Goal: Transaction & Acquisition: Purchase product/service

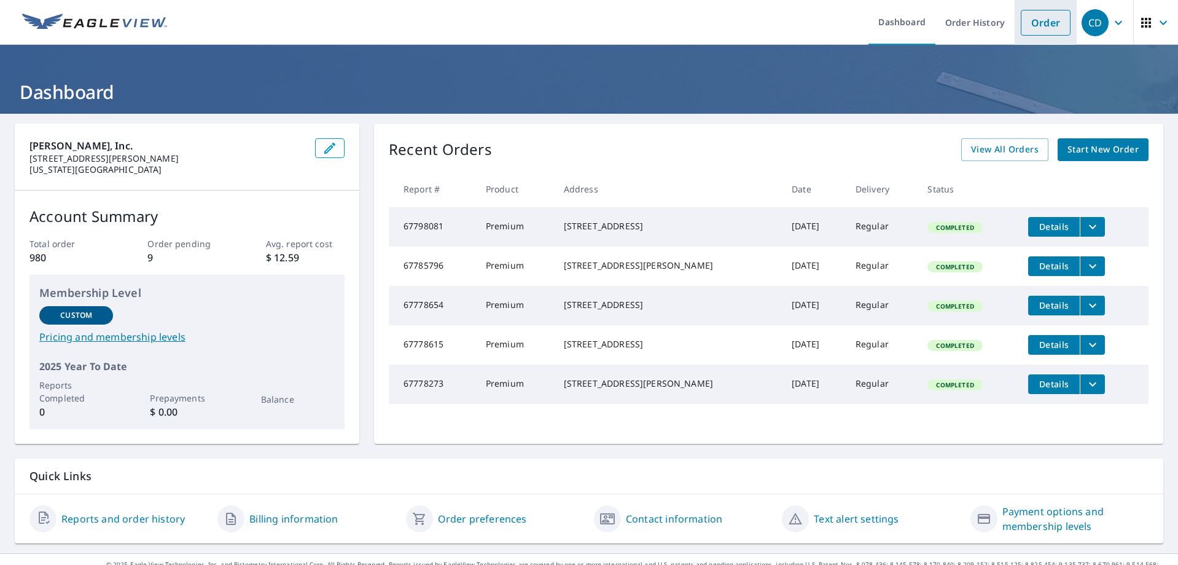
click at [1037, 21] on link "Order" at bounding box center [1046, 23] width 50 height 26
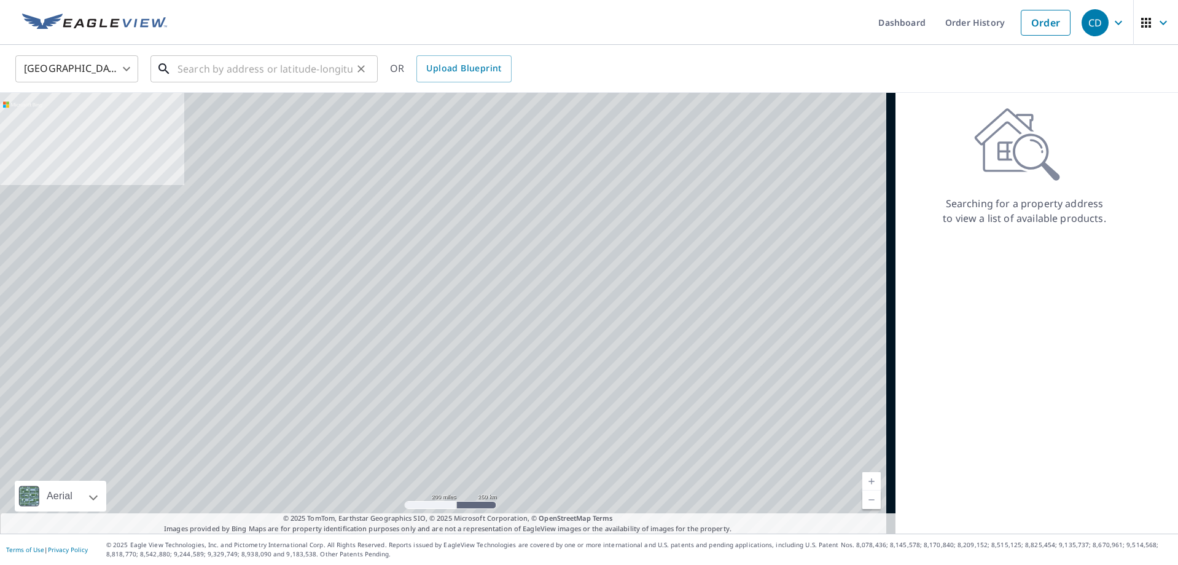
click at [230, 74] on input "text" at bounding box center [265, 69] width 175 height 34
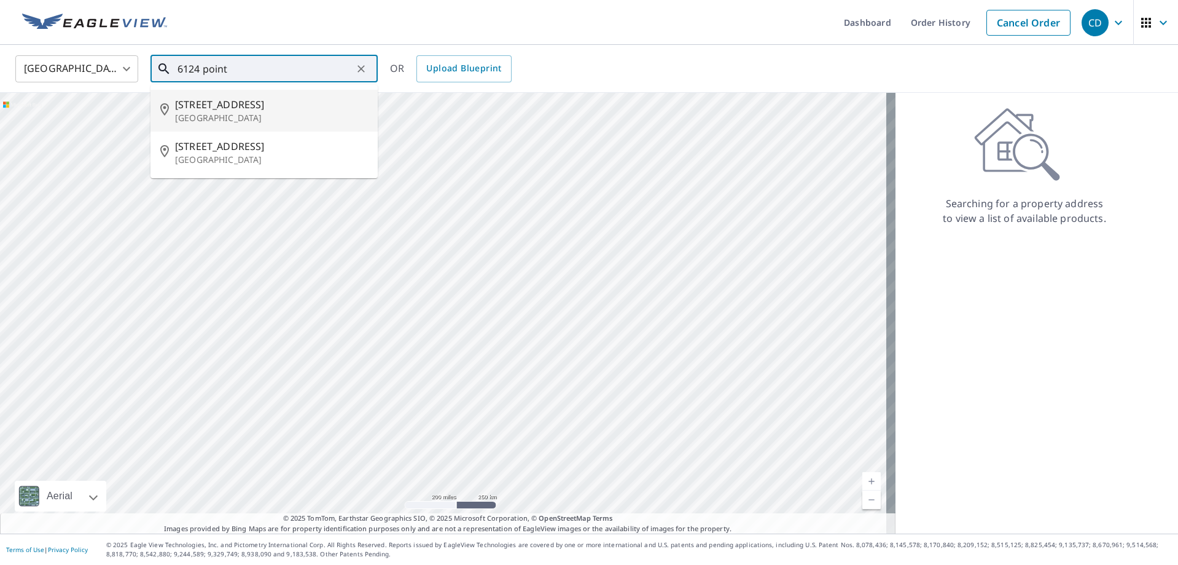
click at [240, 100] on span "[STREET_ADDRESS]" at bounding box center [271, 104] width 193 height 15
type input "[STREET_ADDRESS]"
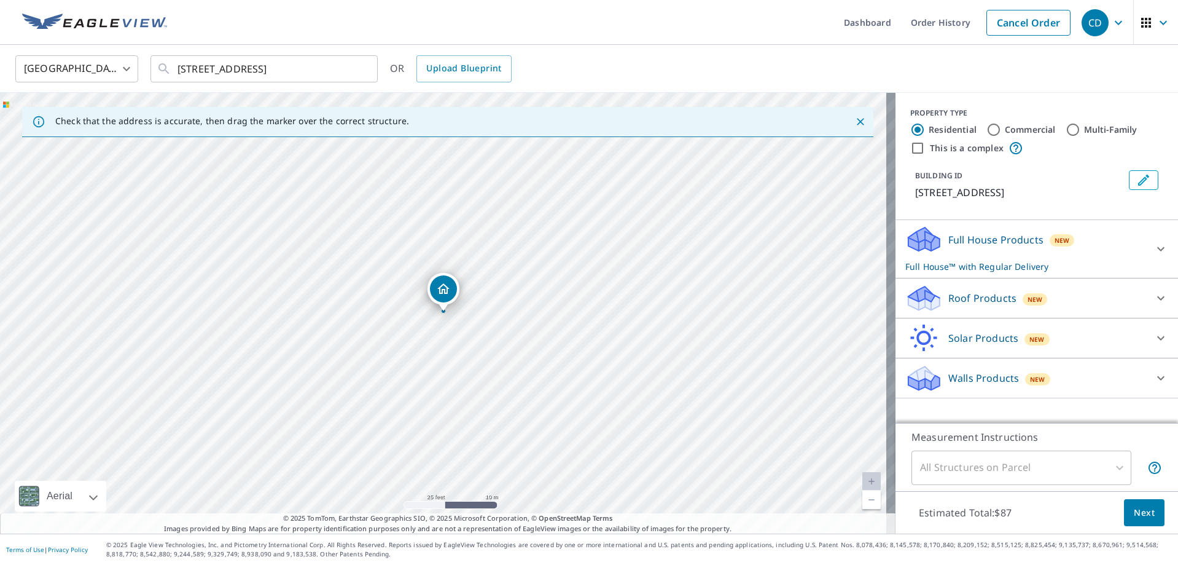
click at [983, 292] on p "Roof Products" at bounding box center [983, 298] width 68 height 15
click at [1017, 280] on div "Roof Products New Premium $0 QuickSquares™ $18 Gutter $13.75 Bid Perfect™ $18" at bounding box center [1037, 298] width 283 height 40
click at [1001, 294] on p "Roof Products" at bounding box center [983, 298] width 68 height 15
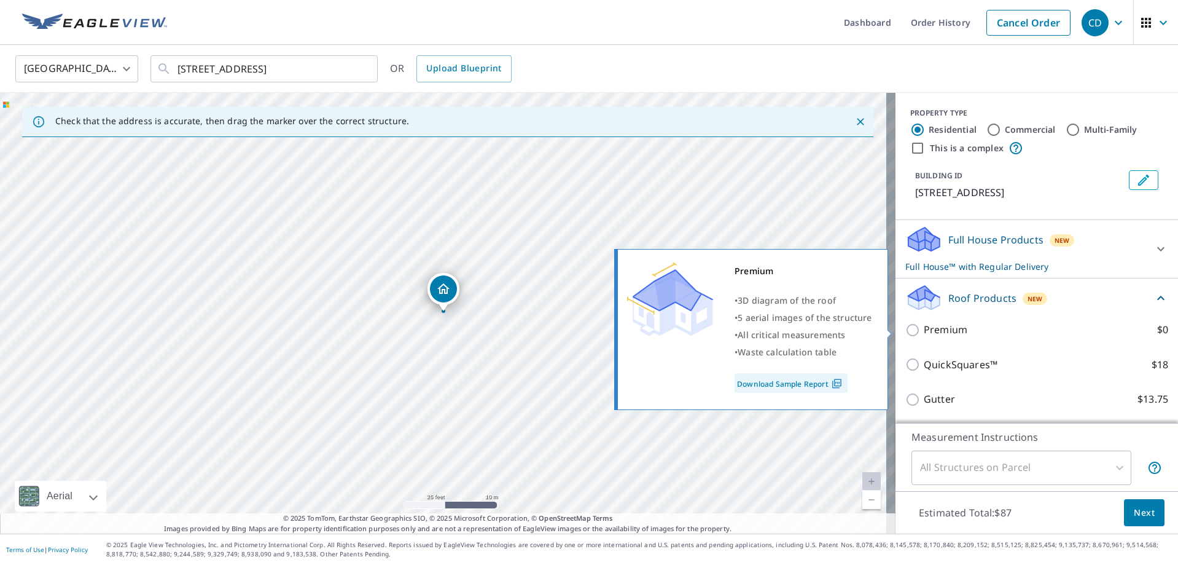
click at [924, 328] on p "Premium" at bounding box center [946, 329] width 44 height 15
click at [918, 328] on input "Premium $0" at bounding box center [915, 330] width 18 height 15
checkbox input "true"
checkbox input "false"
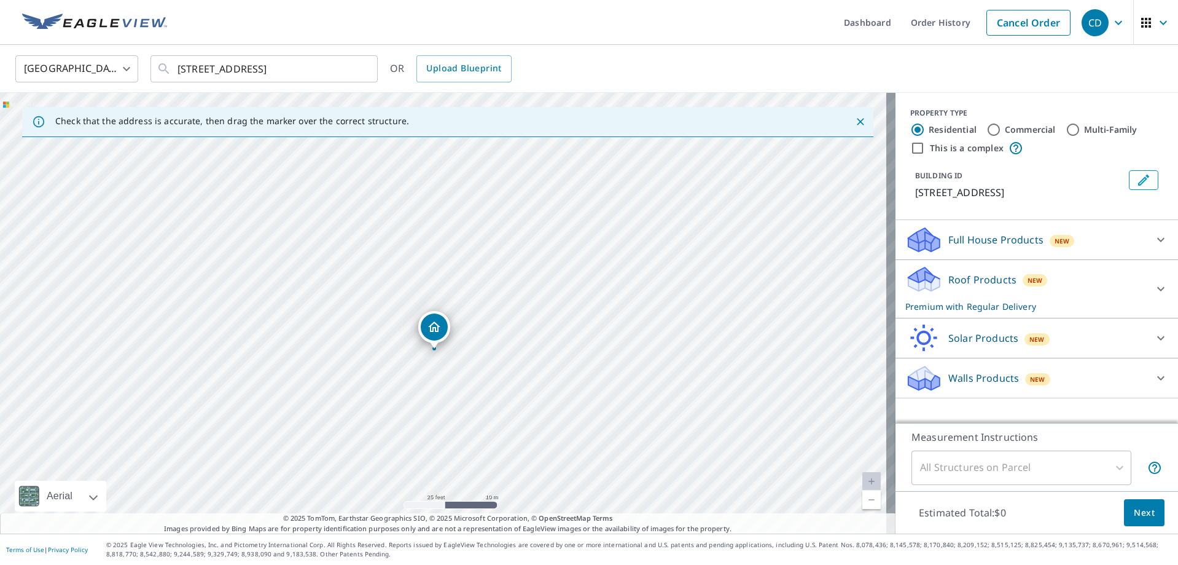
click at [958, 277] on p "Roof Products" at bounding box center [983, 279] width 68 height 15
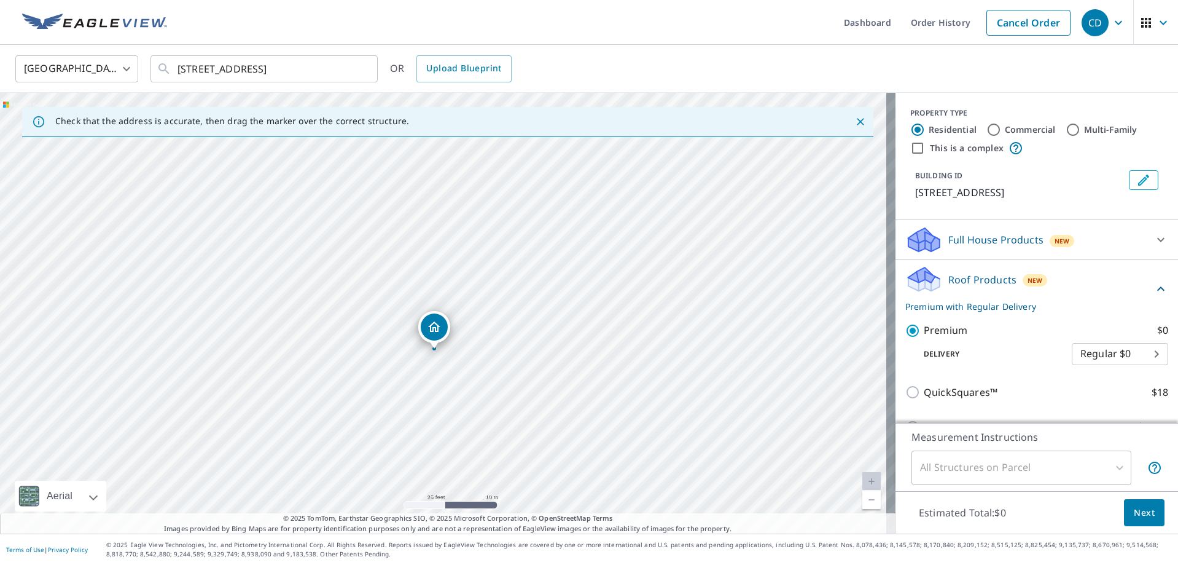
click at [974, 281] on p "Roof Products" at bounding box center [983, 279] width 68 height 15
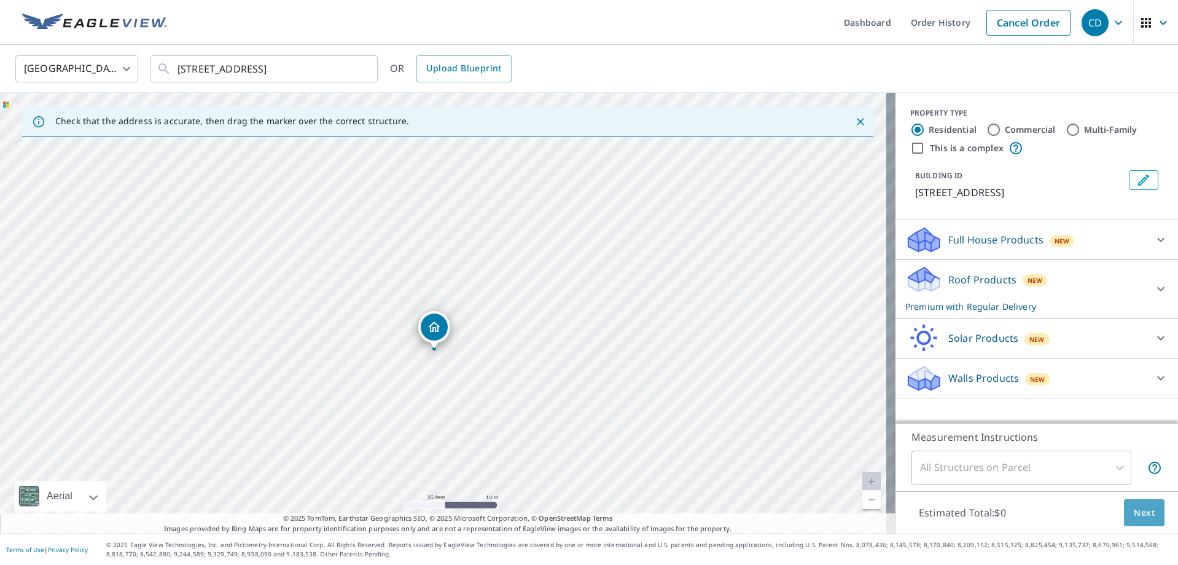
click at [1144, 511] on span "Next" at bounding box center [1144, 512] width 21 height 15
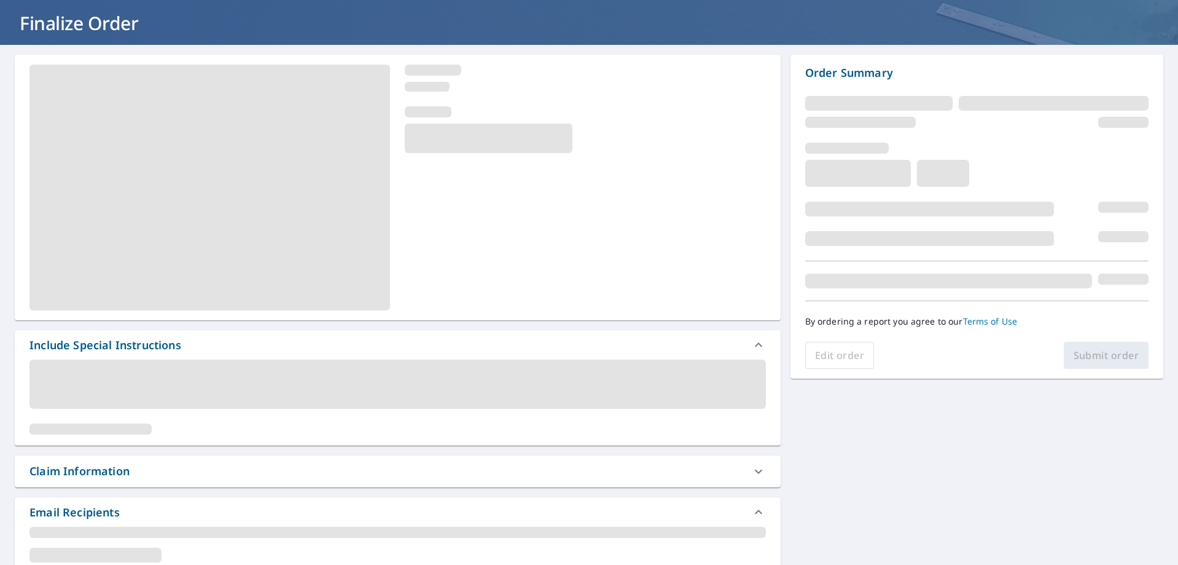
scroll to position [184, 0]
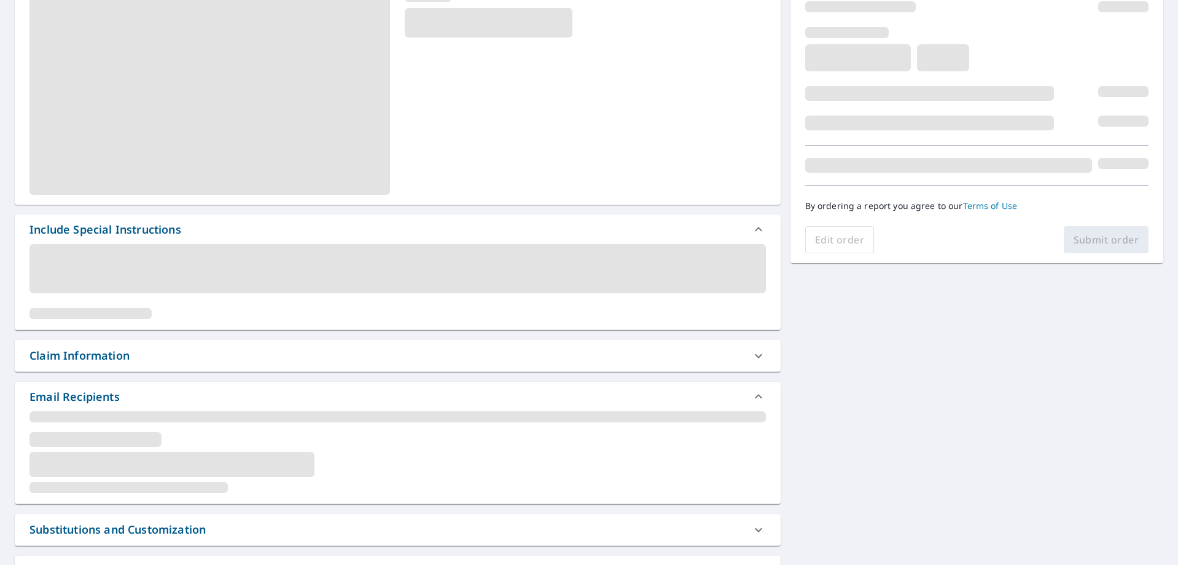
click at [67, 430] on div at bounding box center [397, 452] width 737 height 82
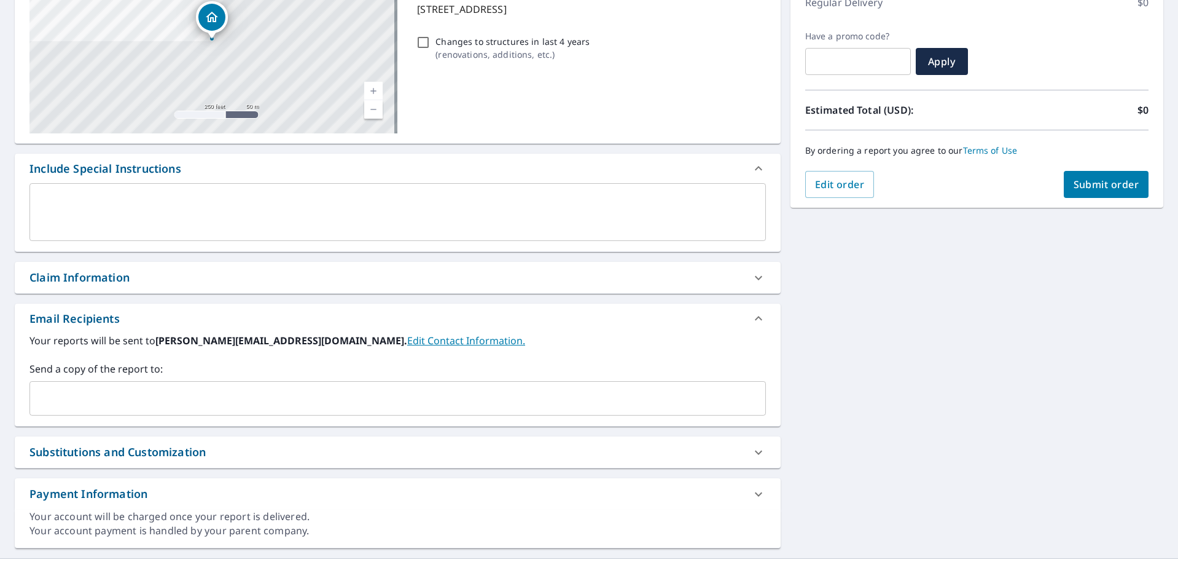
click at [162, 396] on input "text" at bounding box center [388, 397] width 707 height 23
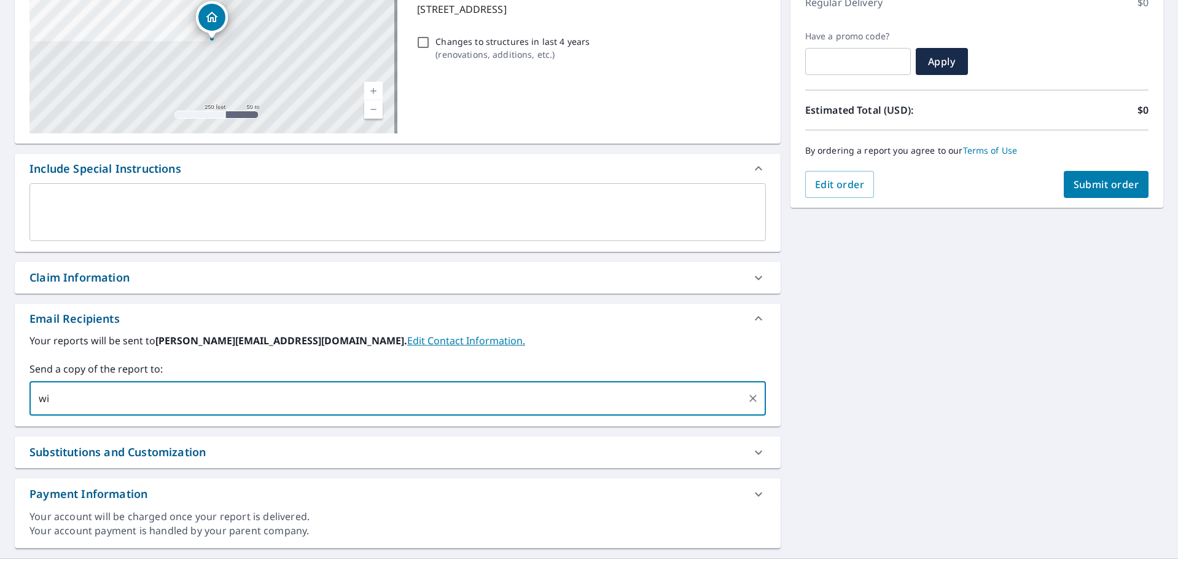
type input "wil"
checkbox input "true"
type input "[PERSON_NAME]"
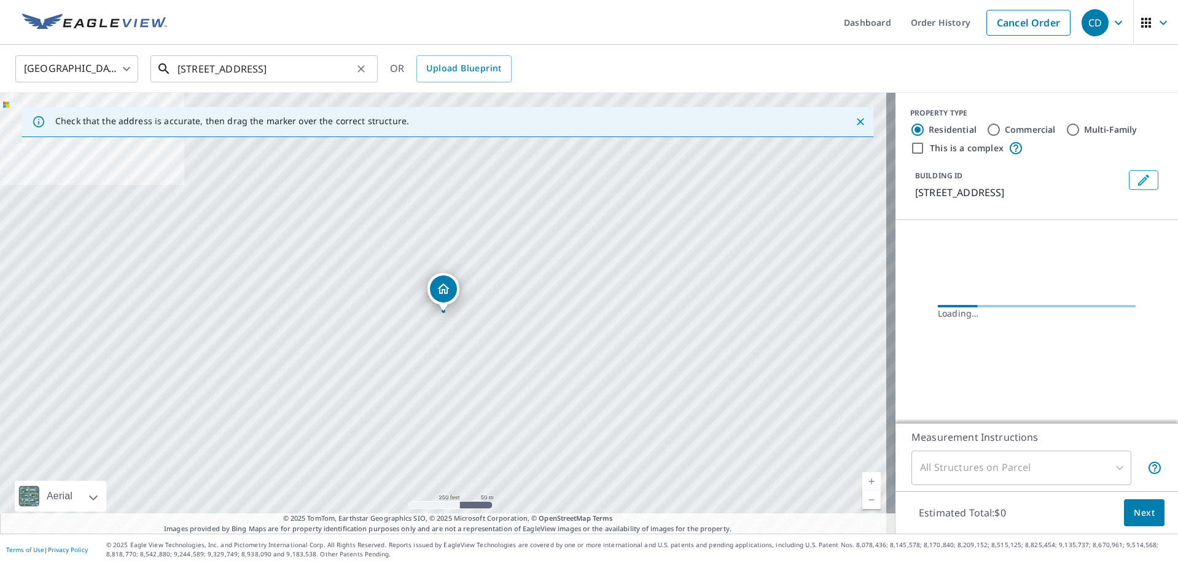
click at [300, 71] on input "6124 Pointview Ln Saint Louis, MO 63123" at bounding box center [265, 69] width 175 height 34
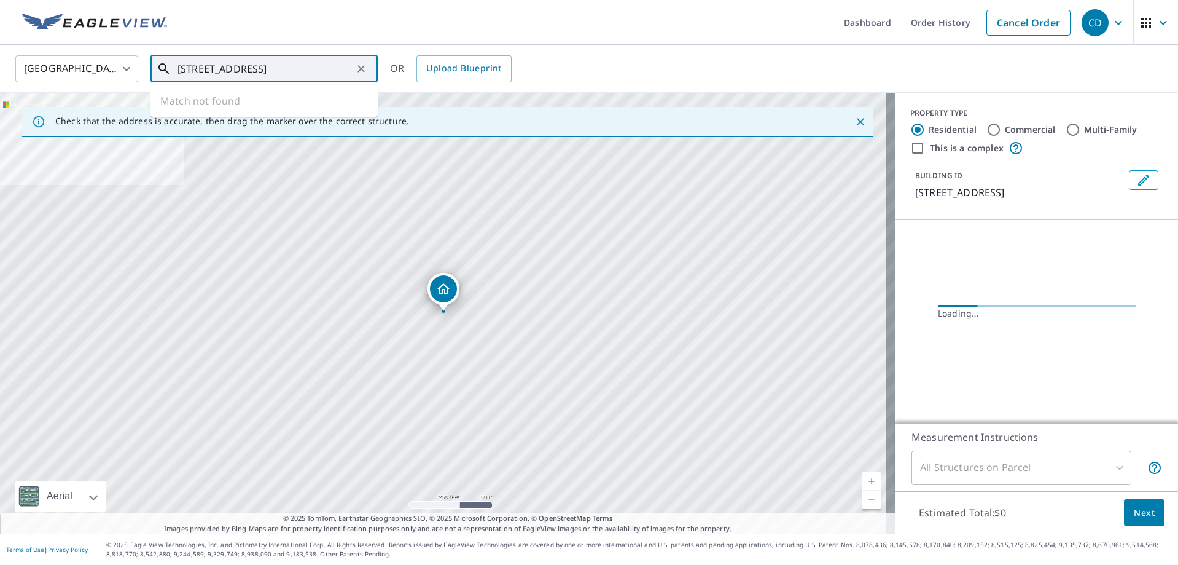
click at [313, 73] on input "6124 Pointview Ln Saint Louis, MO 63123" at bounding box center [265, 69] width 175 height 34
click at [336, 71] on input "6124 Pointview Ln Saint Louis, MO 63123" at bounding box center [265, 69] width 175 height 34
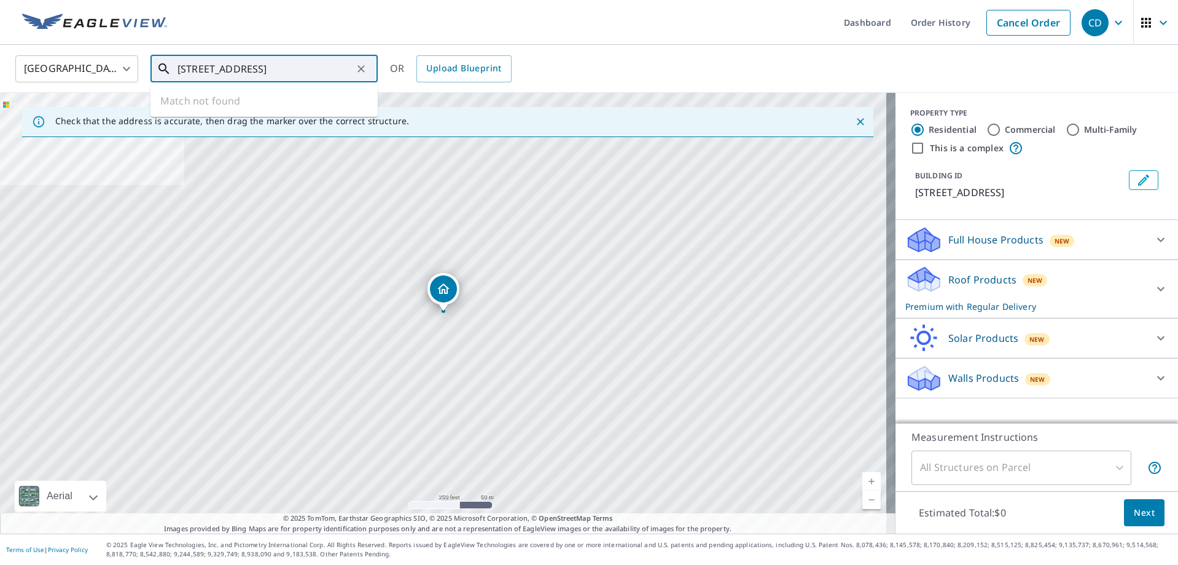
click at [340, 70] on input "6124 Pointview Ln Saint Louis, MO 63123" at bounding box center [265, 69] width 175 height 34
click at [348, 70] on input "6124 Pointview Ln Saint Louis, MO 63123" at bounding box center [265, 69] width 175 height 34
click at [351, 69] on input "6124 Pointview Ln Saint Louis, MO 63123" at bounding box center [265, 69] width 175 height 34
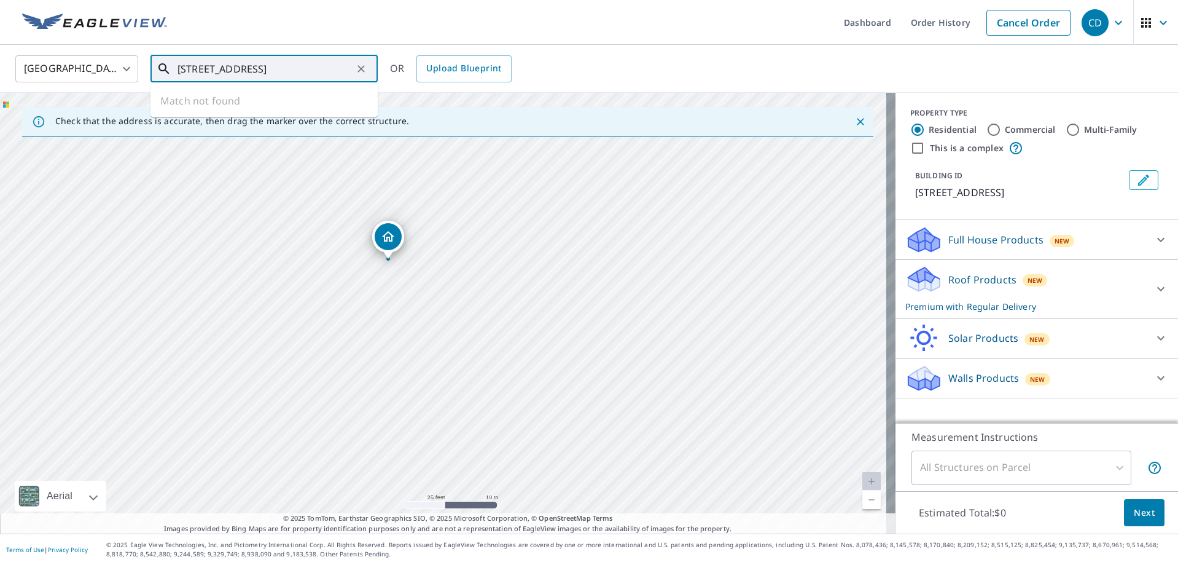
drag, startPoint x: 397, startPoint y: 272, endPoint x: 409, endPoint y: 299, distance: 29.7
click at [409, 299] on div "6124 Pointview Ln Saint Louis, MO 63123" at bounding box center [448, 313] width 896 height 440
click at [389, 256] on div "Dropped pin, building 1, Residential property, 6124 Pointview Ln Saint Louis, M…" at bounding box center [388, 252] width 16 height 12
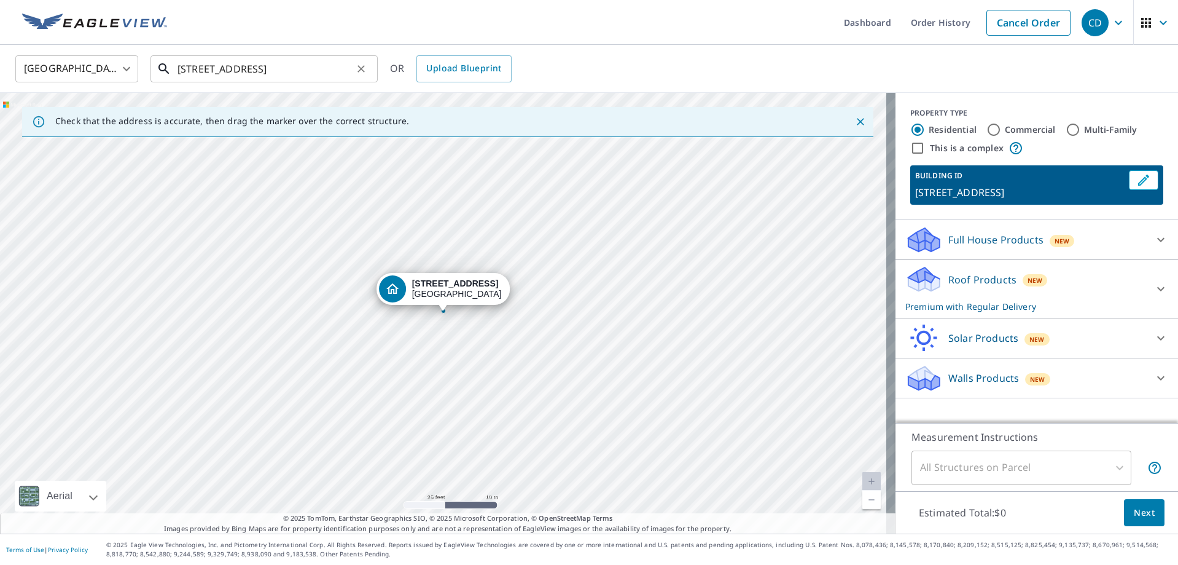
click at [281, 60] on input "6124 Pointview Ln Saint Louis, MO 63123" at bounding box center [265, 69] width 175 height 34
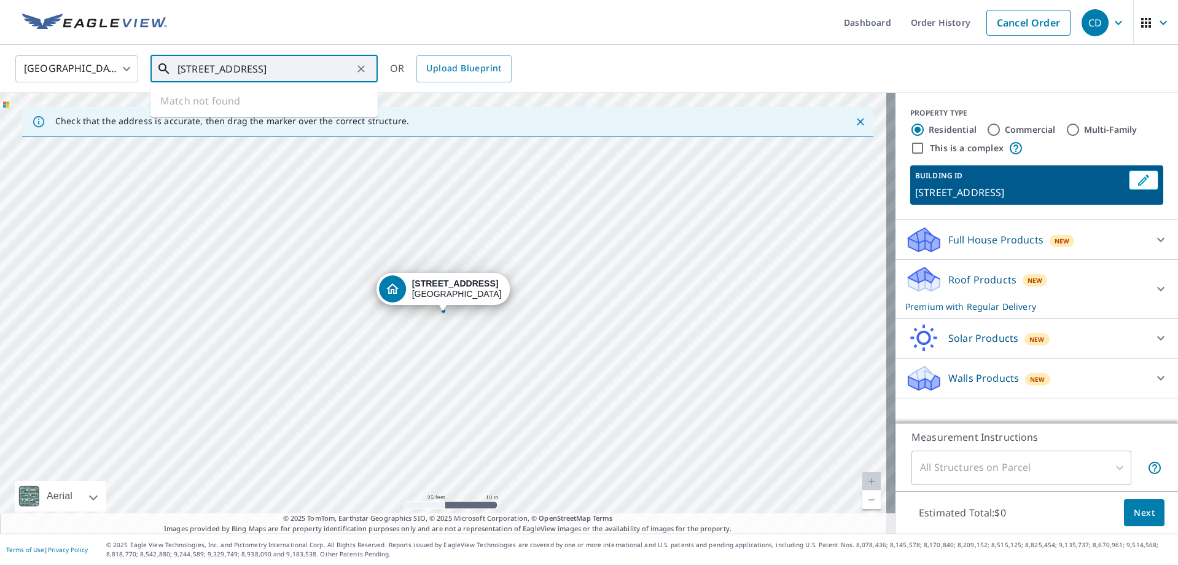
click at [159, 70] on icon at bounding box center [164, 68] width 15 height 15
drag, startPoint x: 176, startPoint y: 71, endPoint x: 371, endPoint y: 70, distance: 195.4
click at [371, 70] on div "6124 Pointview Ln Saint Louis, MO 63123 ​" at bounding box center [264, 68] width 227 height 27
click at [351, 66] on input "6124 Pointview Ln Saint Louis, MO 63123" at bounding box center [265, 69] width 175 height 34
click at [360, 66] on icon "Clear" at bounding box center [361, 69] width 12 height 12
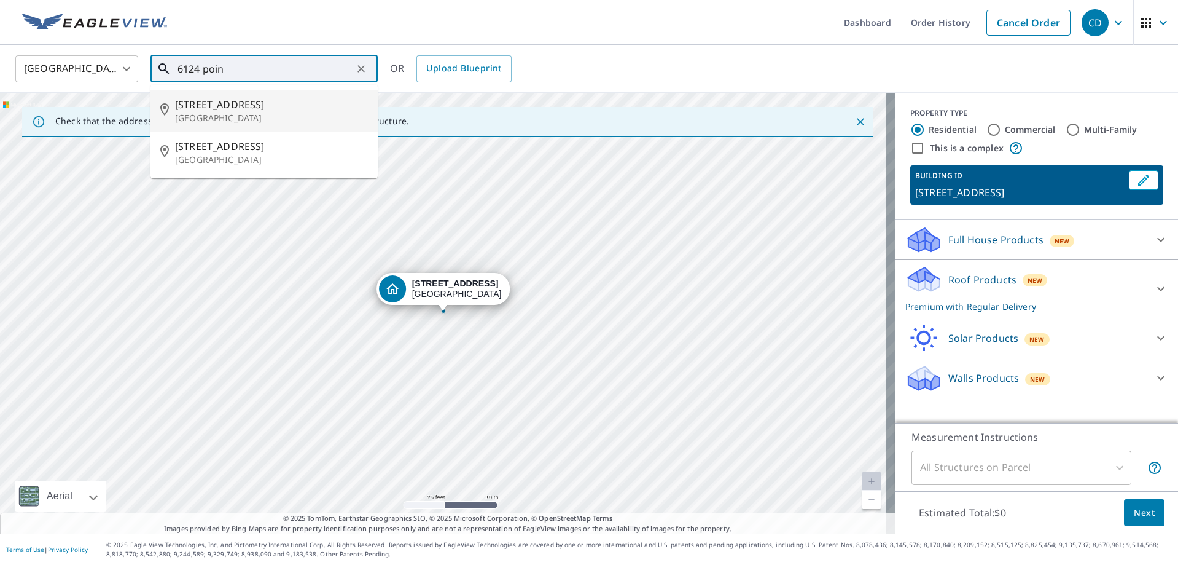
click at [275, 95] on li "6124 Pointview Ln Saint Louis, MO 63123" at bounding box center [264, 111] width 227 height 42
type input "6124 Pointview Ln Saint Louis, MO 63123"
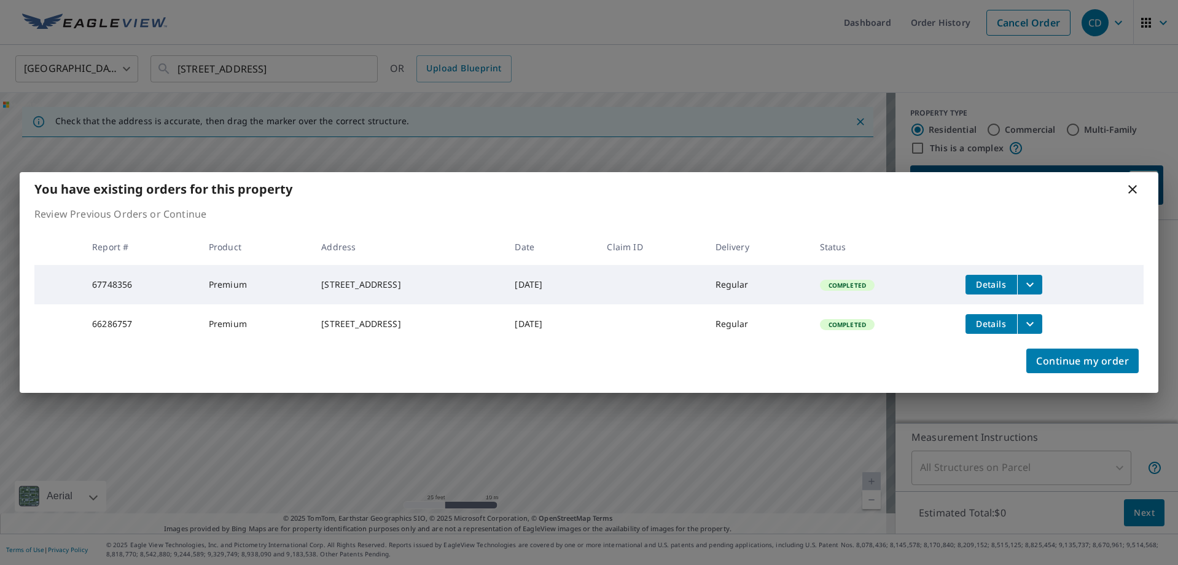
click at [1038, 277] on icon "filesDropdownBtn-67748356" at bounding box center [1030, 284] width 15 height 15
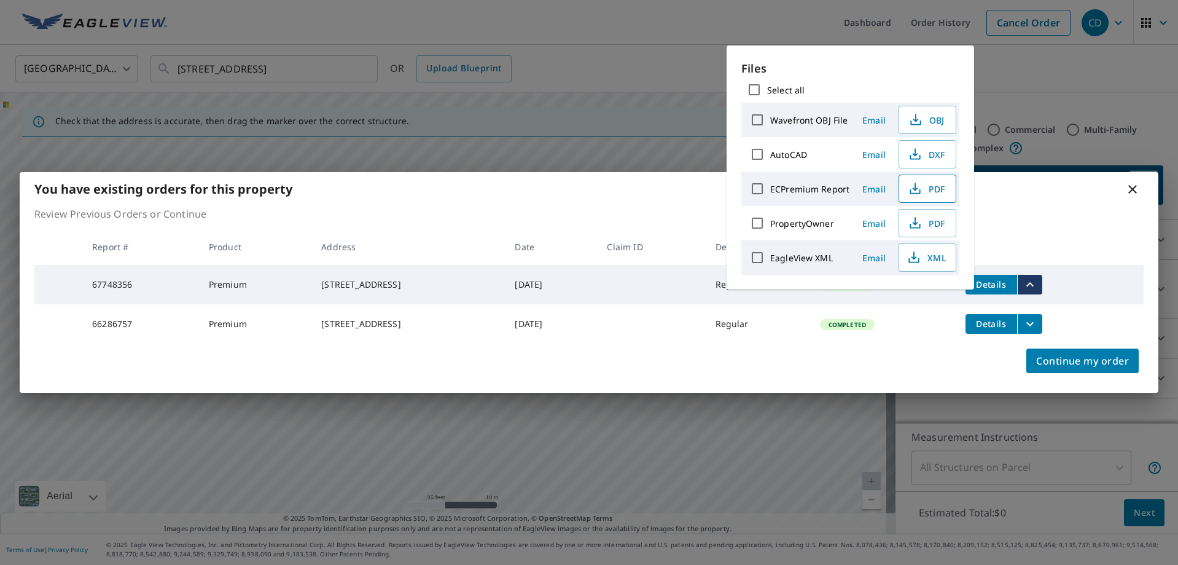
click at [937, 193] on span "PDF" at bounding box center [926, 188] width 39 height 15
drag, startPoint x: 280, startPoint y: 65, endPoint x: 339, endPoint y: 69, distance: 59.1
click at [283, 65] on div "You have existing orders for this property Review Previous Orders or Continue R…" at bounding box center [589, 282] width 1178 height 565
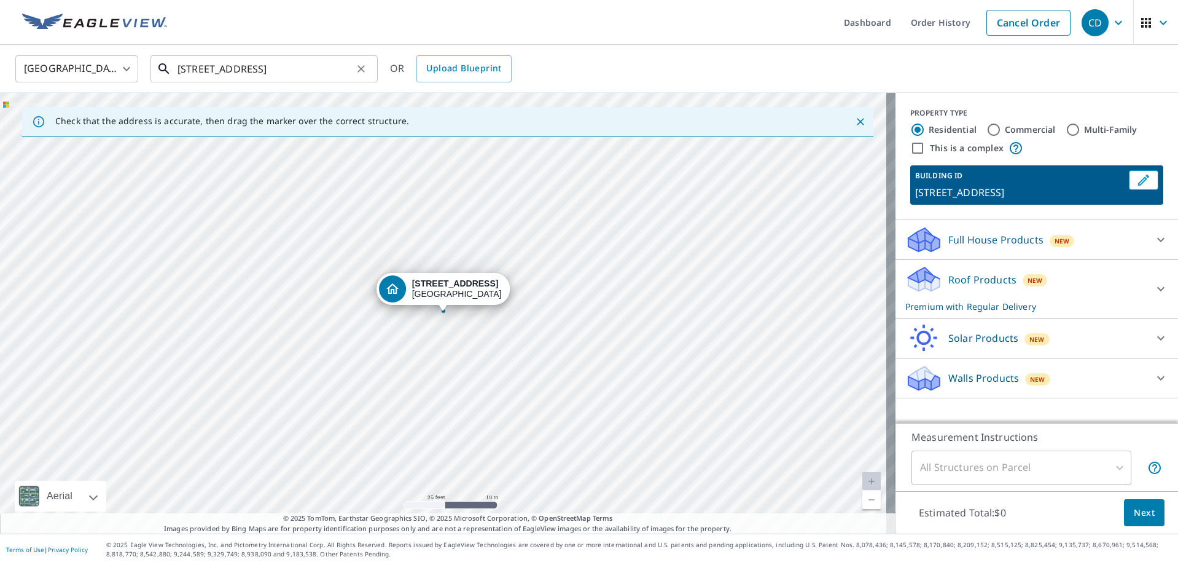
click at [351, 69] on input "6124 Pointview Ln Saint Louis, MO 63123" at bounding box center [265, 69] width 175 height 34
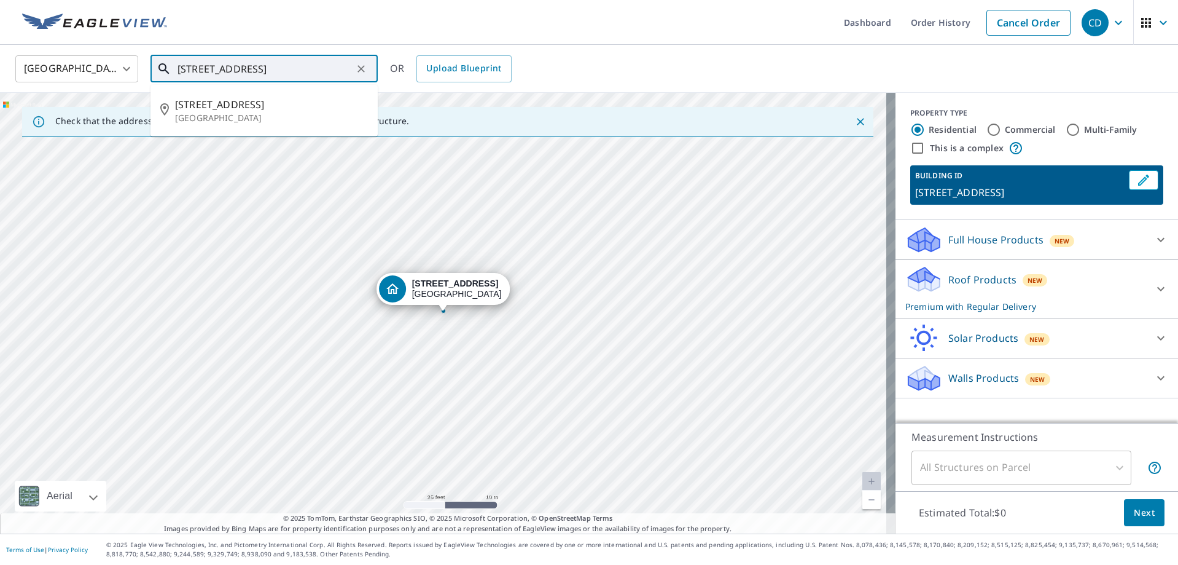
click at [359, 67] on icon "Clear" at bounding box center [361, 69] width 12 height 12
click at [359, 67] on div at bounding box center [361, 68] width 16 height 17
click at [252, 116] on p "[GEOGRAPHIC_DATA]" at bounding box center [271, 118] width 193 height 12
type input "[STREET_ADDRESS]"
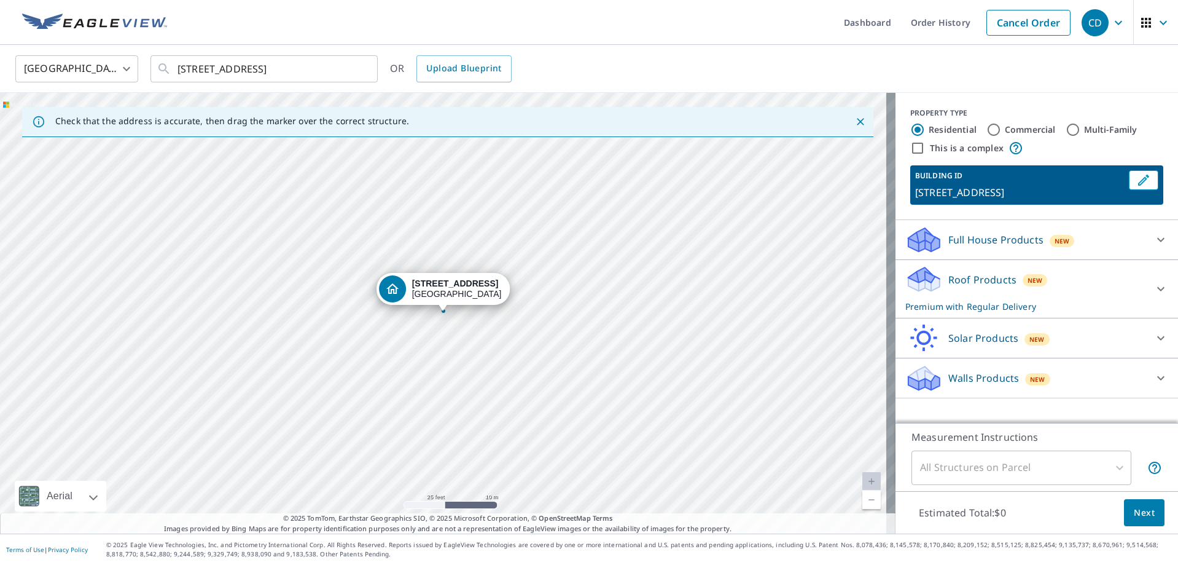
click at [1034, 273] on div "New" at bounding box center [1035, 279] width 25 height 15
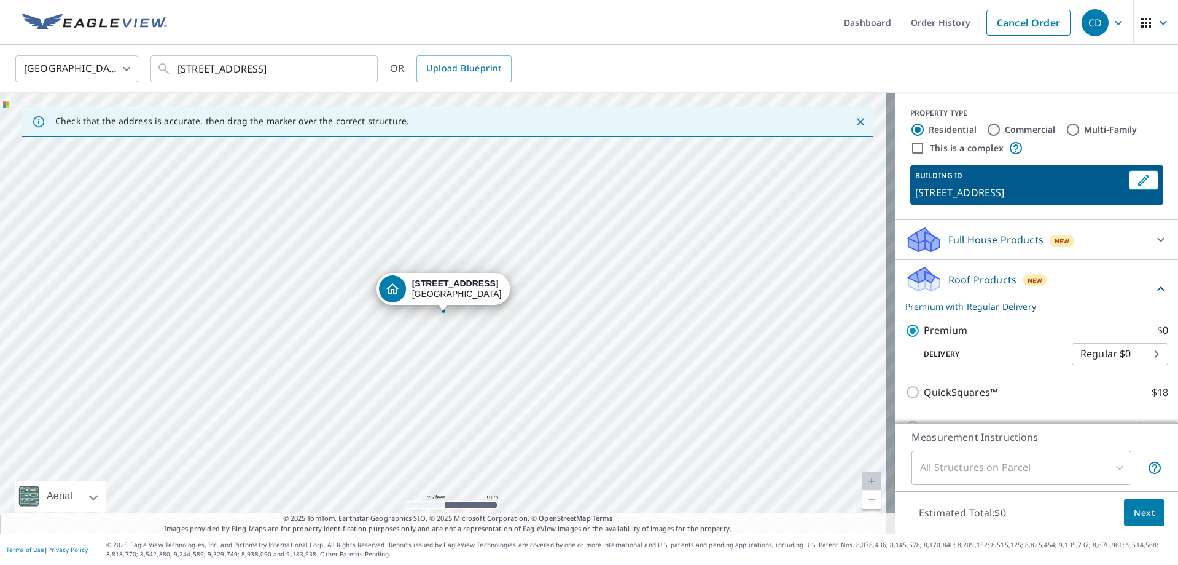
scroll to position [157, 0]
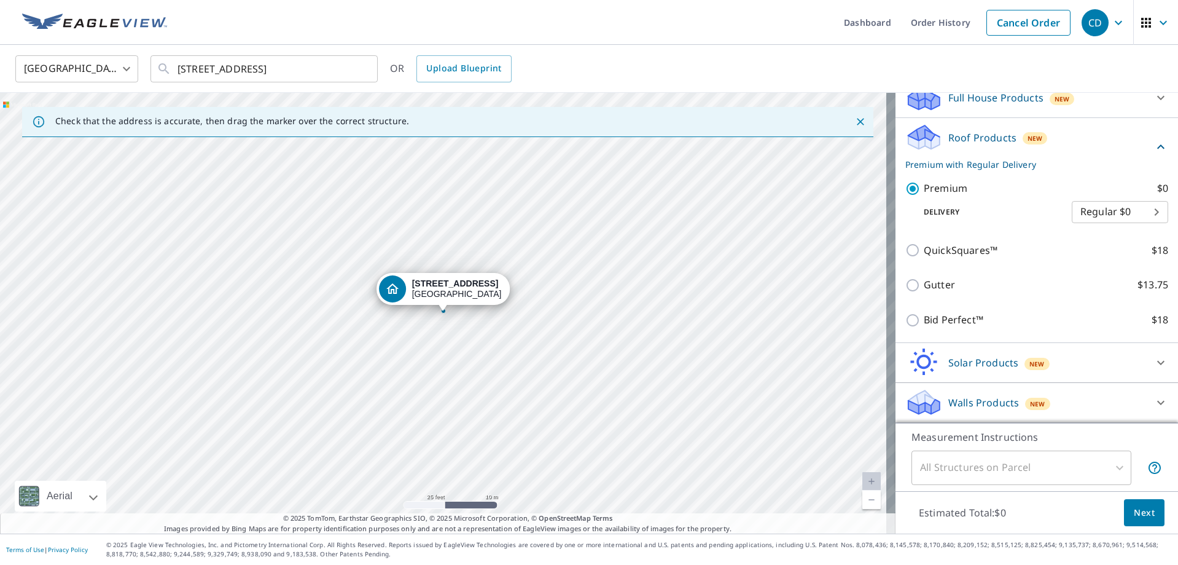
click at [992, 461] on div "All Structures on Parcel" at bounding box center [1022, 467] width 220 height 34
click at [1137, 512] on span "Next" at bounding box center [1144, 512] width 21 height 15
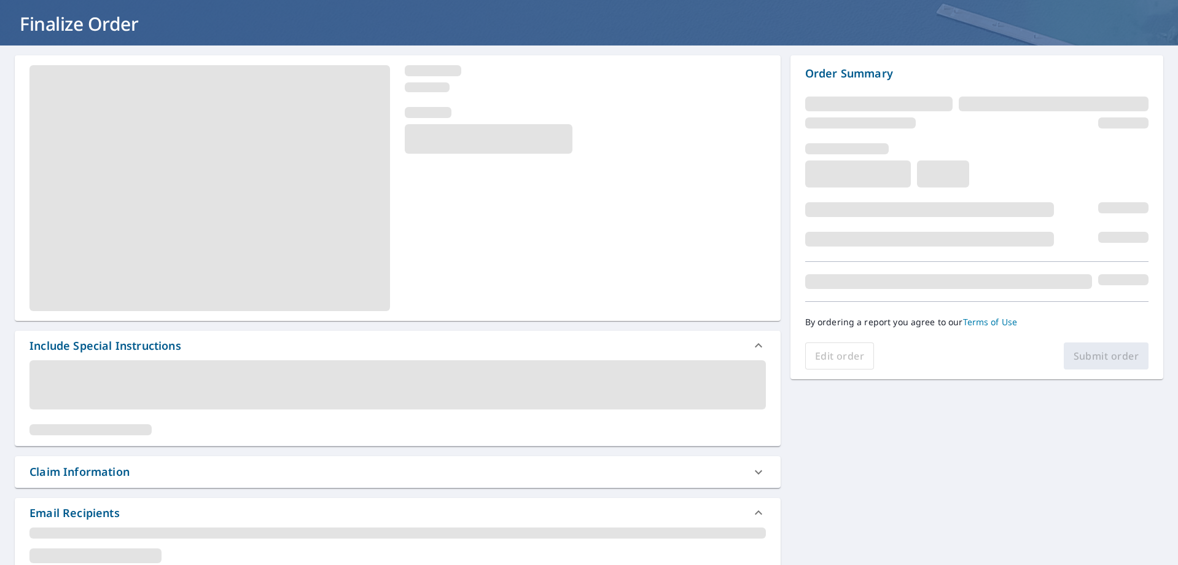
scroll to position [184, 0]
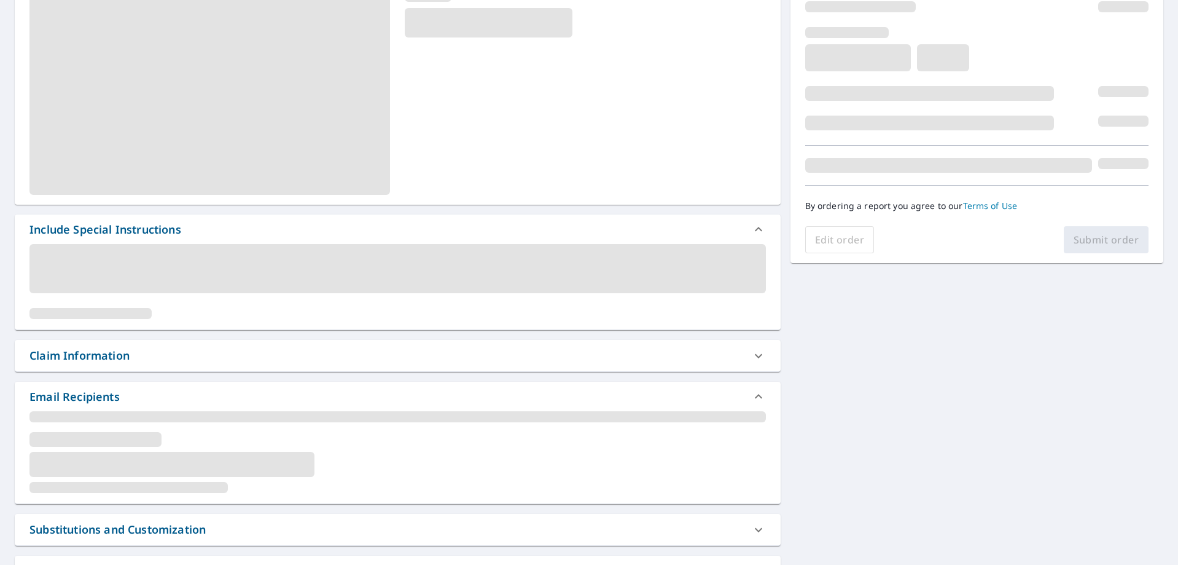
click at [61, 446] on span at bounding box center [95, 439] width 132 height 15
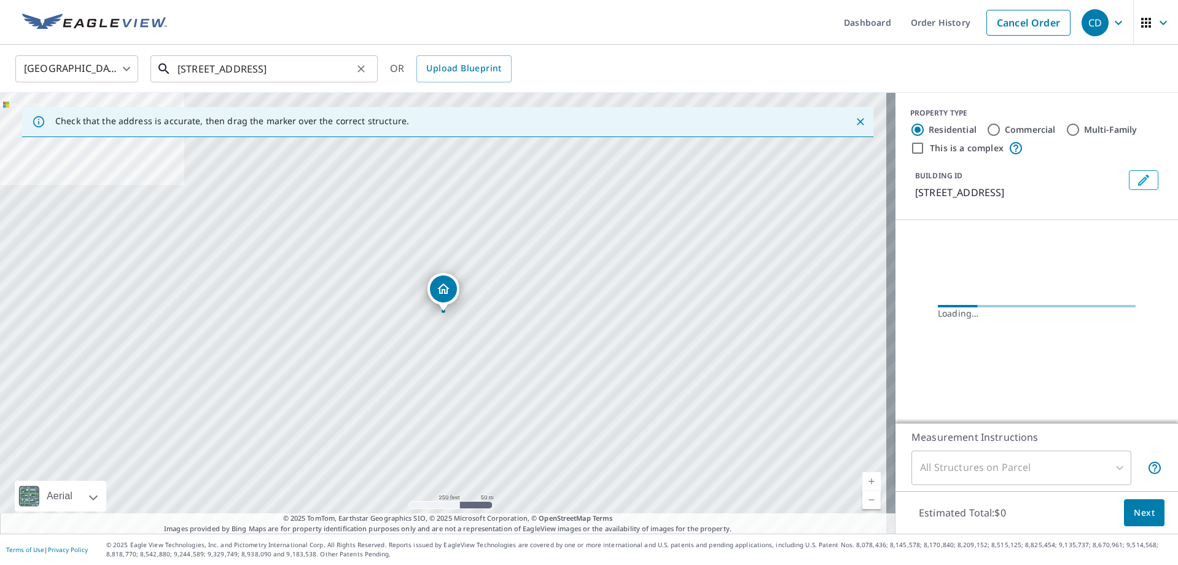
click at [294, 66] on input "[STREET_ADDRESS]" at bounding box center [265, 69] width 175 height 34
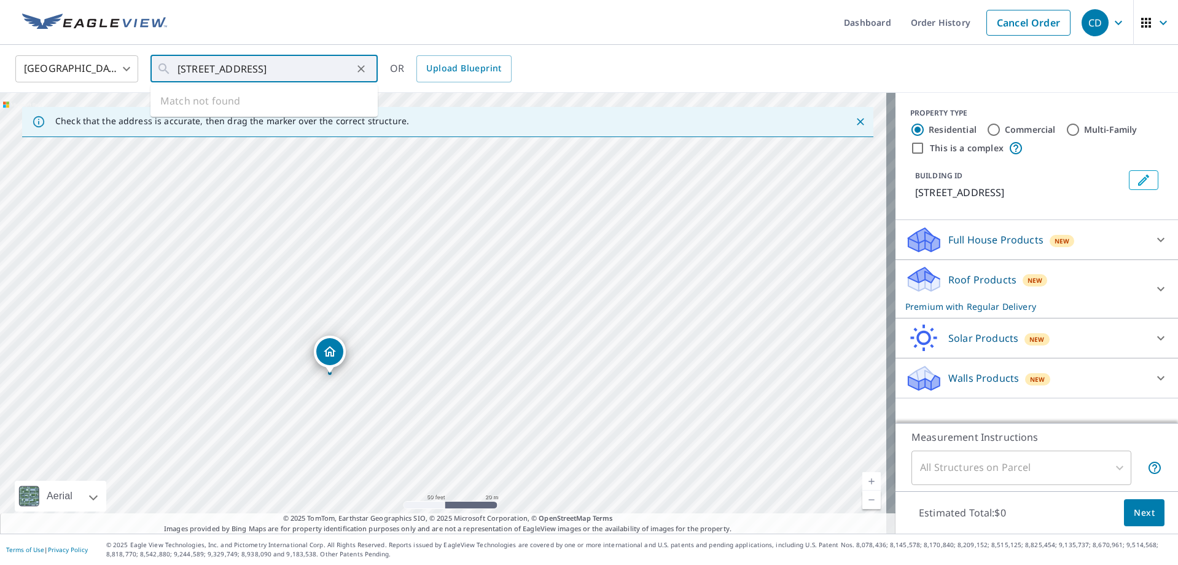
click at [329, 371] on div "Dropped pin, building 1, Residential property, 10115 Midland Blvd Saint Louis, …" at bounding box center [330, 367] width 16 height 12
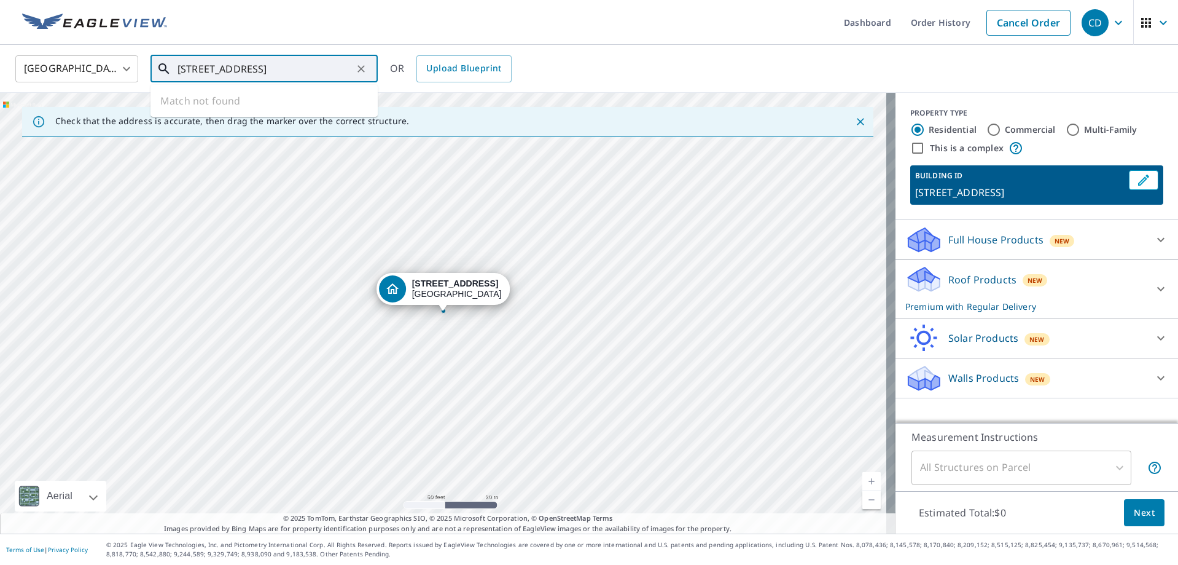
click at [342, 69] on input "[STREET_ADDRESS]" at bounding box center [265, 69] width 175 height 34
drag, startPoint x: 179, startPoint y: 68, endPoint x: 385, endPoint y: 63, distance: 205.9
click at [385, 63] on div "[GEOGRAPHIC_DATA] [GEOGRAPHIC_DATA] ​ [STREET_ADDRESS] ​ Match not found OR Upl…" at bounding box center [584, 68] width 1157 height 29
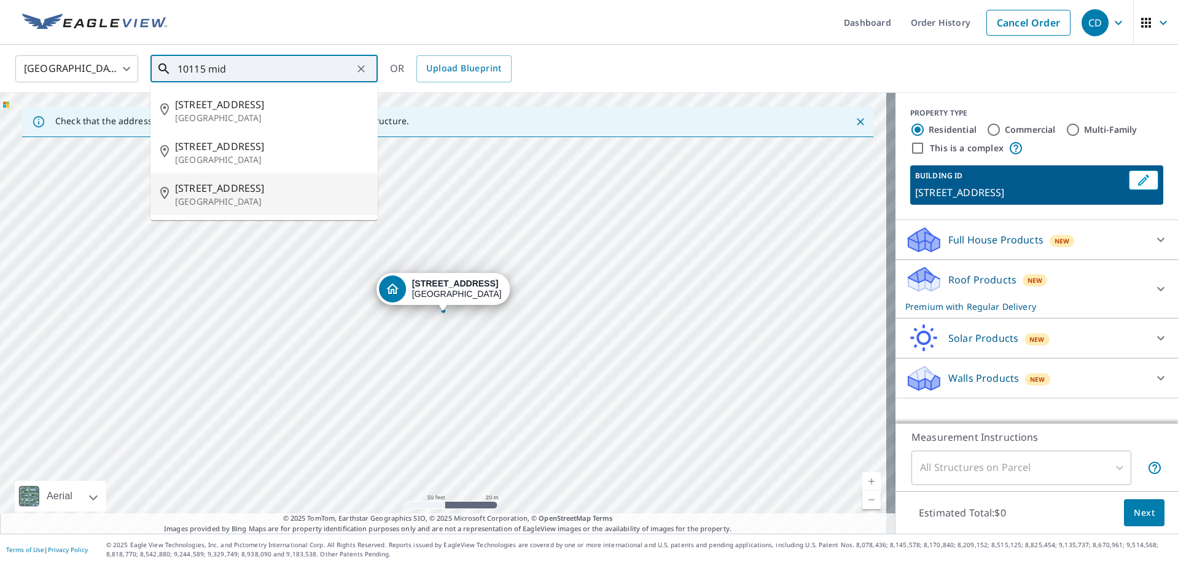
click at [252, 197] on p "[GEOGRAPHIC_DATA]" at bounding box center [271, 201] width 193 height 12
type input "[STREET_ADDRESS]"
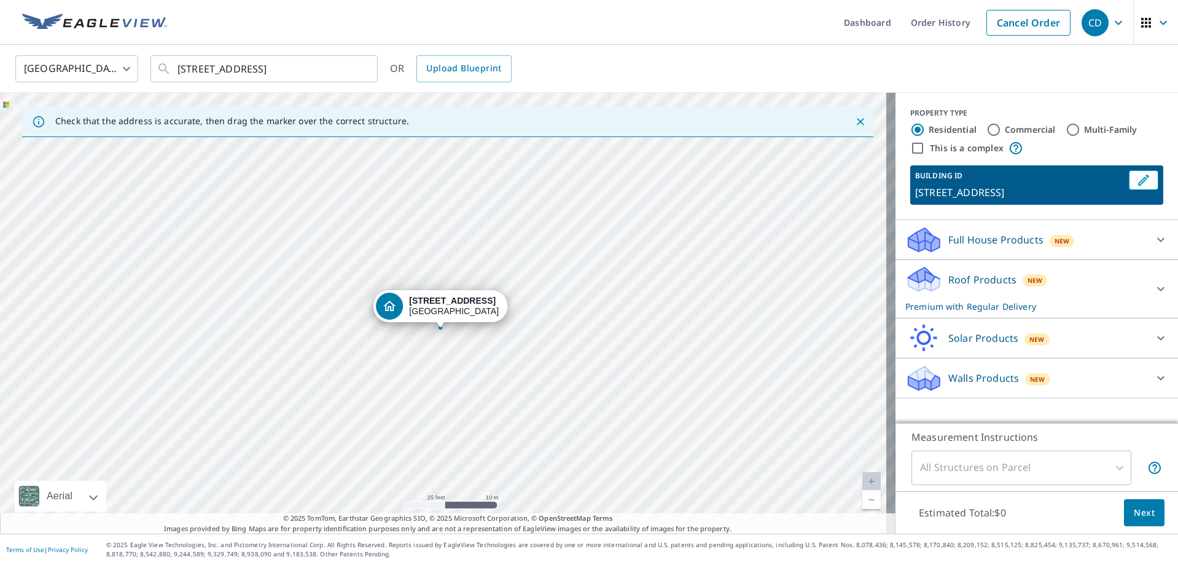
click at [1135, 519] on span "Next" at bounding box center [1144, 512] width 21 height 15
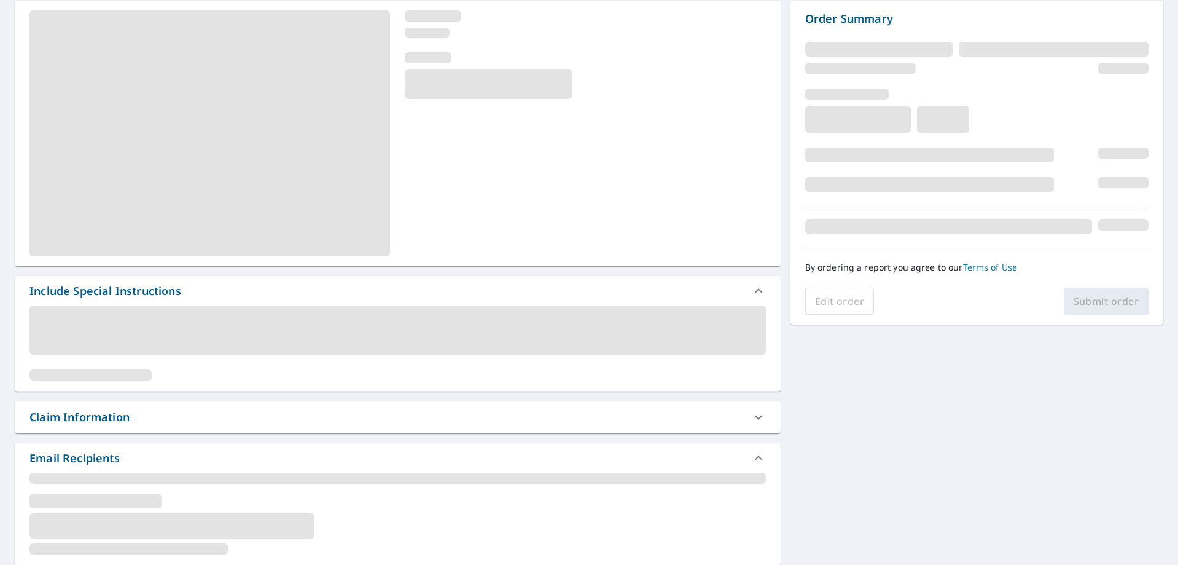
scroll to position [184, 0]
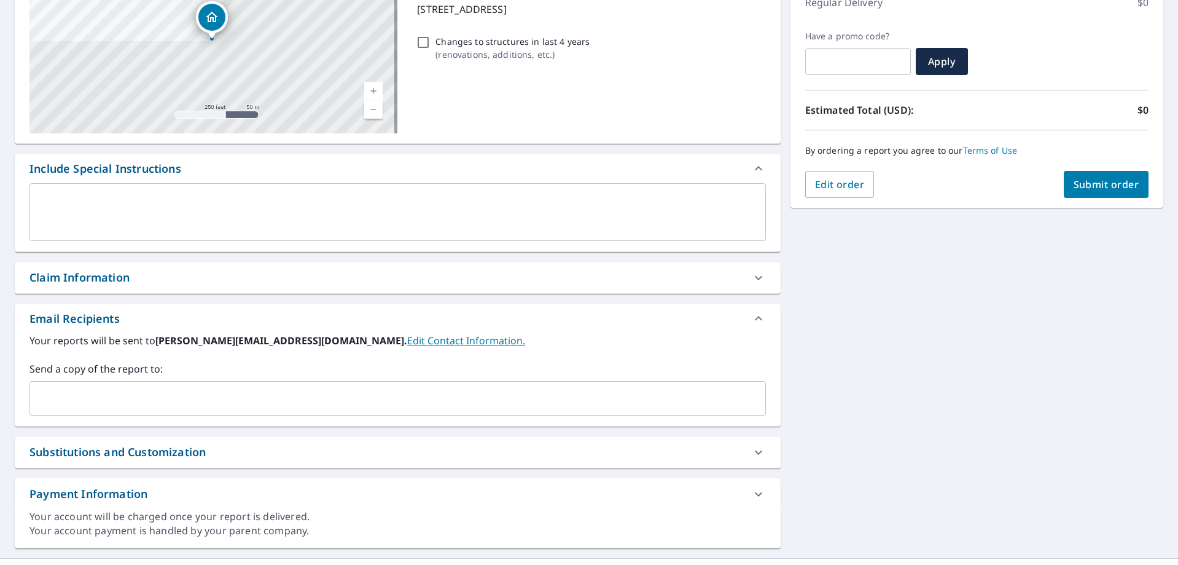
click at [58, 404] on input "text" at bounding box center [388, 397] width 707 height 23
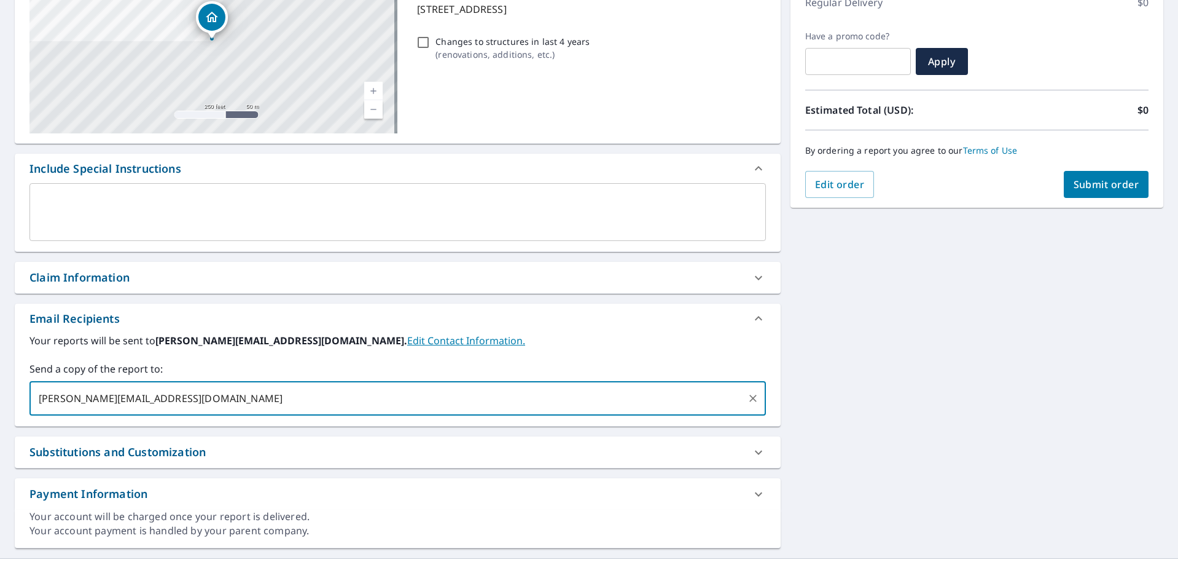
type input "[PERSON_NAME][EMAIL_ADDRESS][DOMAIN_NAME]"
click at [1113, 184] on span "Submit order" at bounding box center [1107, 185] width 66 height 14
checkbox input "true"
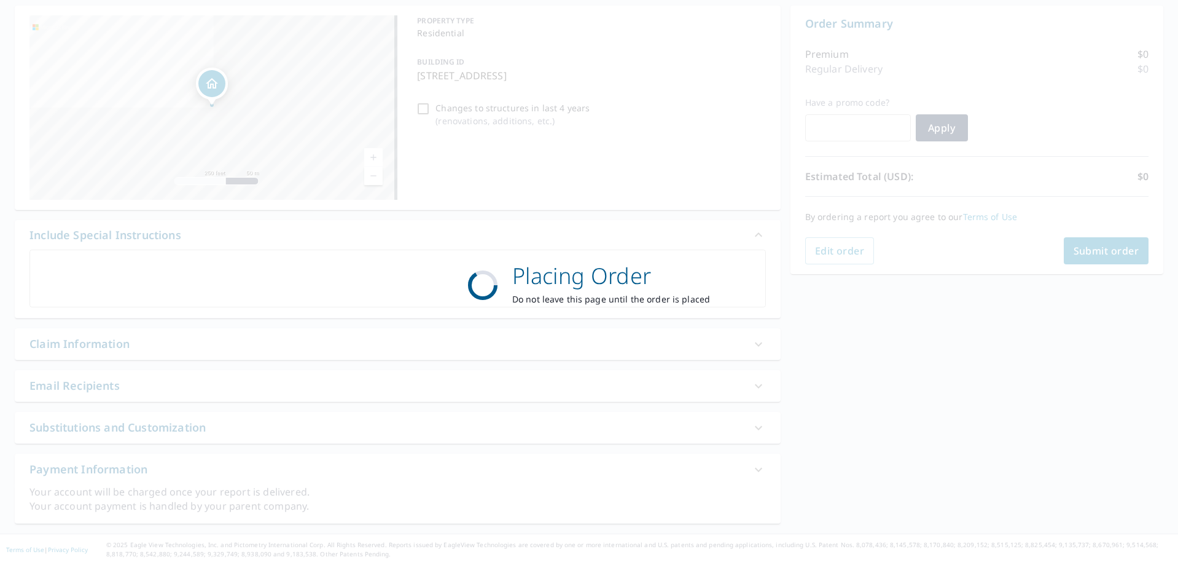
scroll to position [118, 0]
